Goal: Task Accomplishment & Management: Use online tool/utility

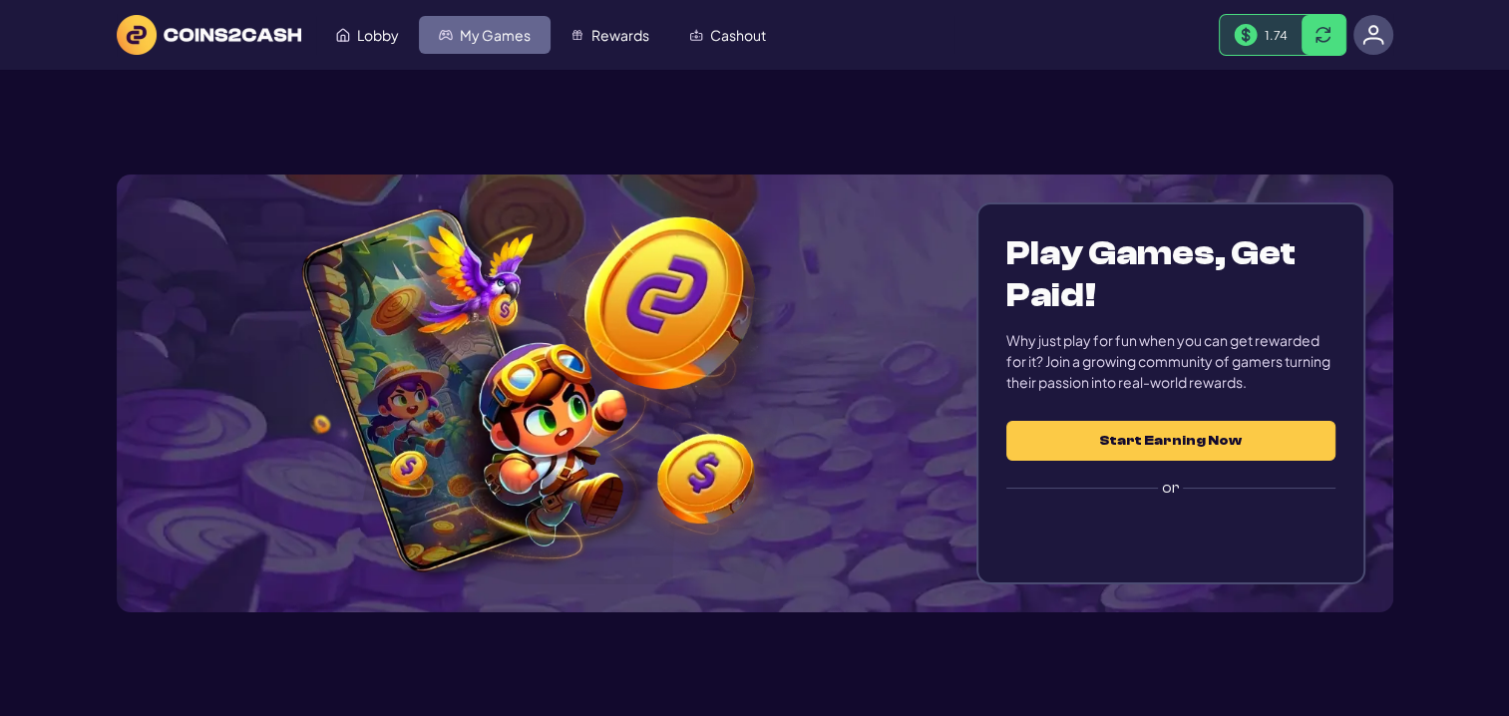
click at [451, 32] on img "My Games" at bounding box center [446, 35] width 14 height 14
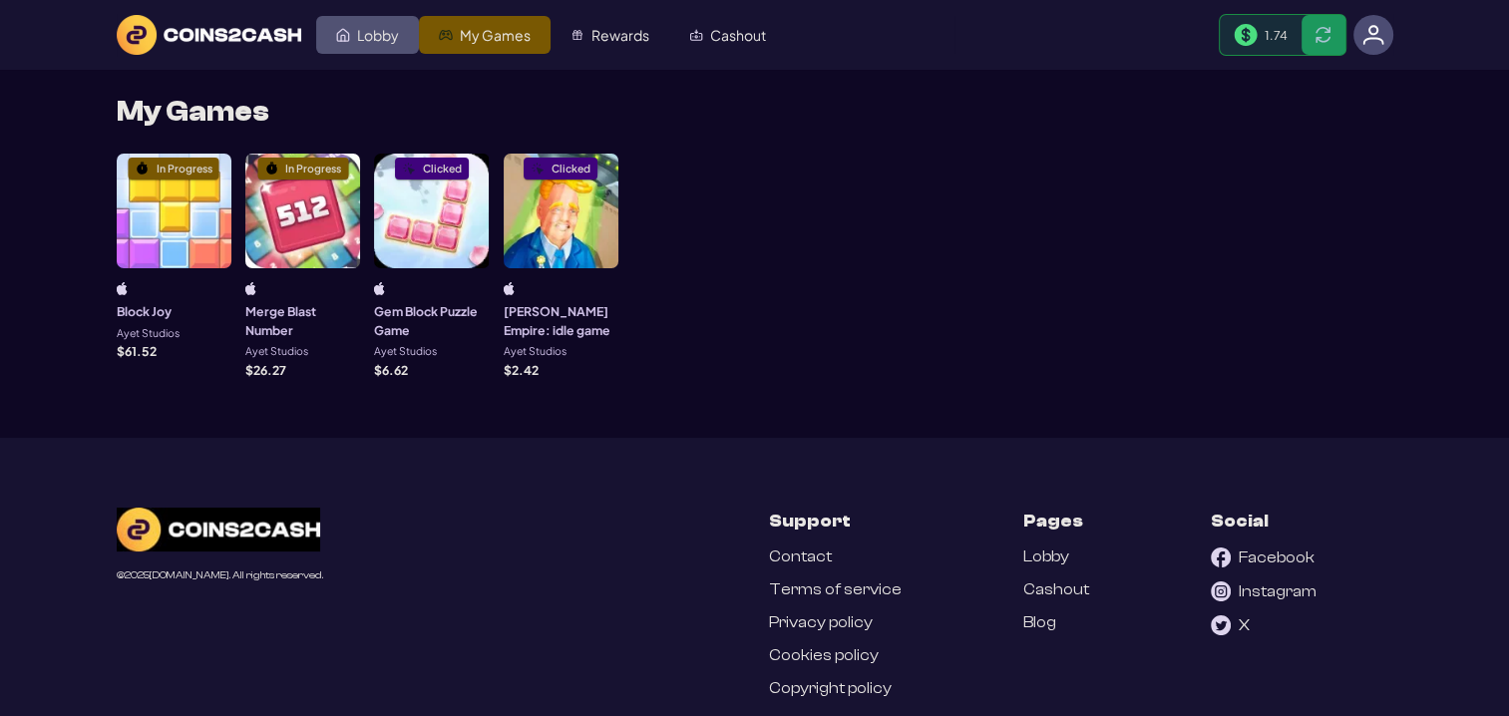
click at [372, 40] on span "Lobby" at bounding box center [378, 35] width 42 height 14
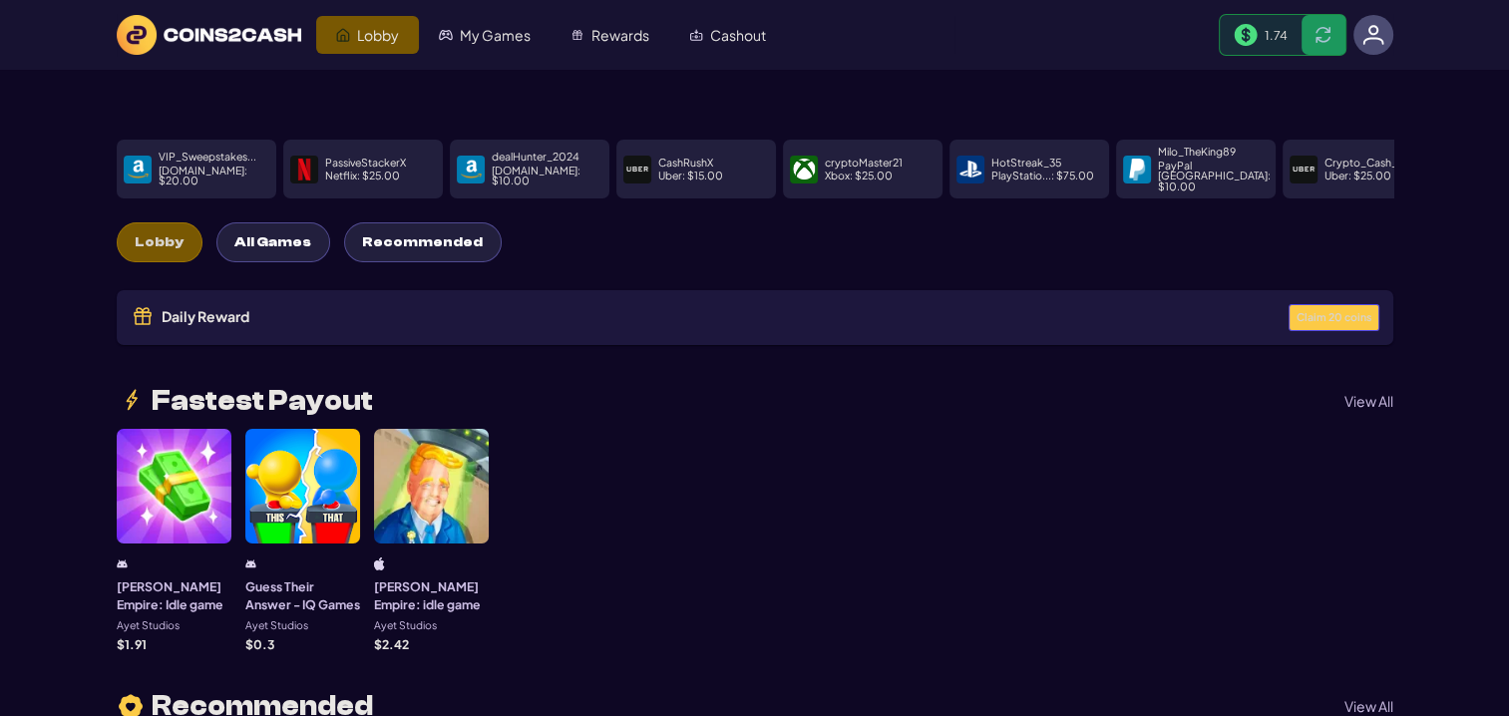
click at [1311, 304] on button "Claim 20 coins" at bounding box center [1334, 317] width 91 height 27
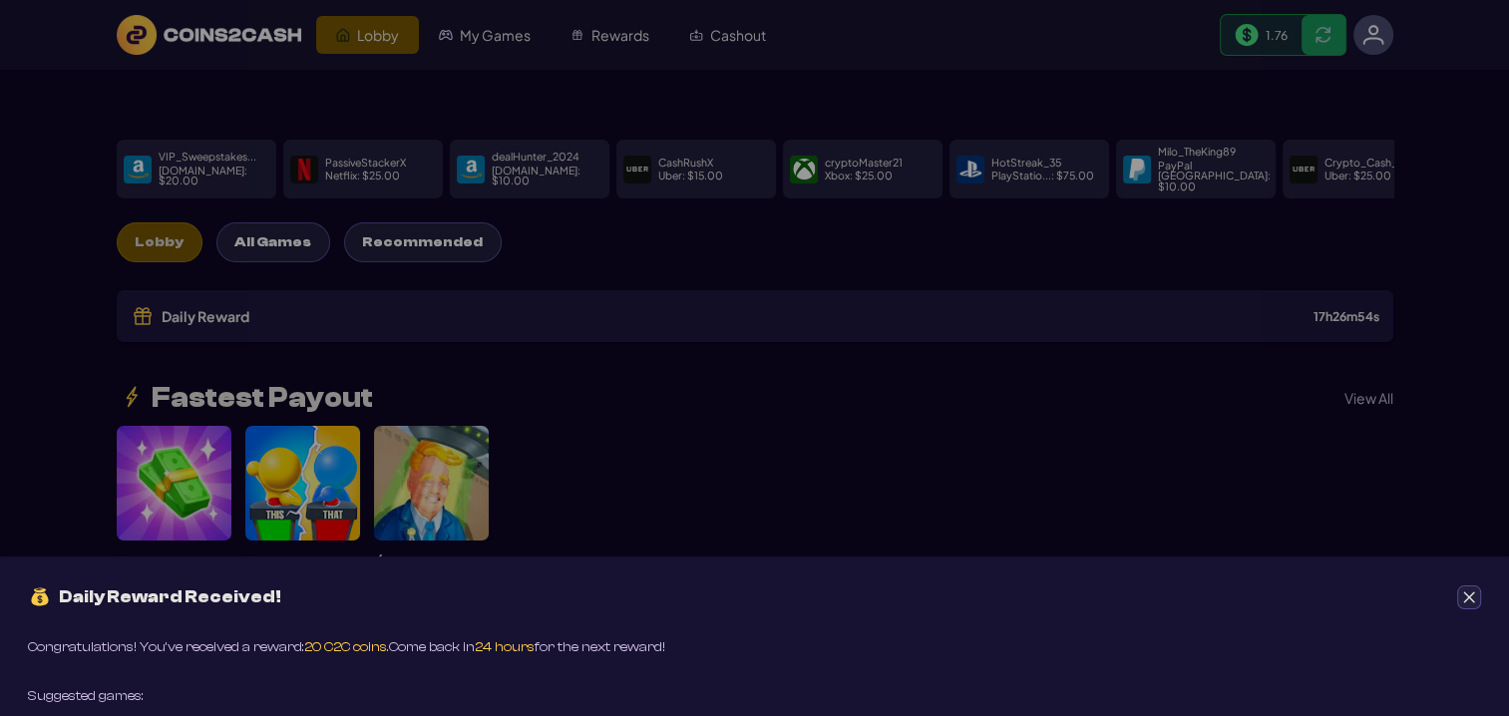
click at [1471, 599] on icon "Close" at bounding box center [1469, 596] width 11 height 11
